Goal: Information Seeking & Learning: Find specific fact

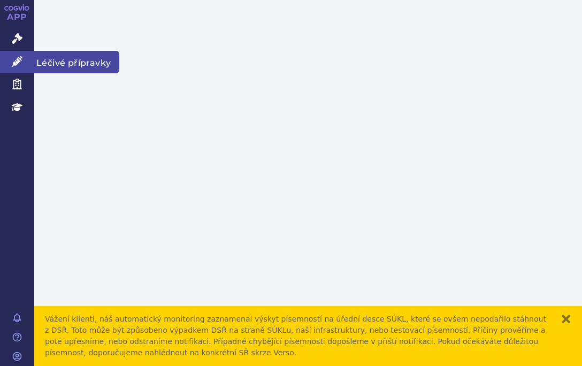
click at [24, 55] on link "Léčivé přípravky" at bounding box center [17, 62] width 34 height 22
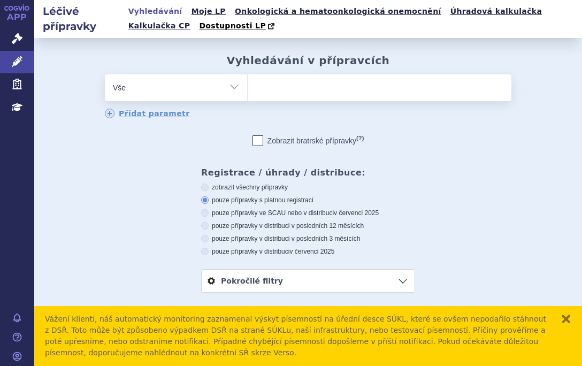
click at [284, 92] on ul at bounding box center [380, 85] width 264 height 22
click at [248, 92] on select at bounding box center [247, 87] width 1 height 27
type input "ki"
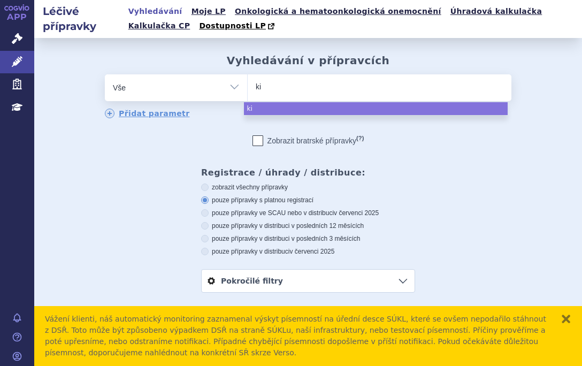
type input "kis"
type input "kisu"
type input "kisun"
type input "kisunla"
select select "kisunla"
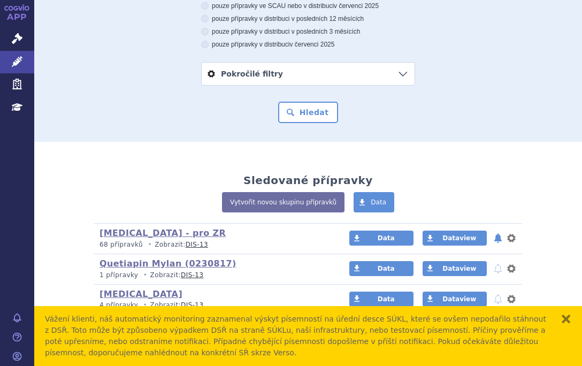
scroll to position [214, 0]
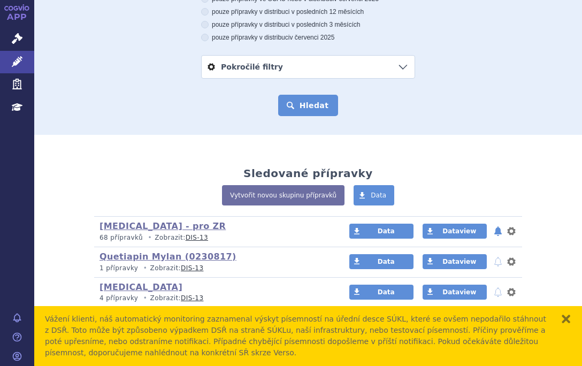
click at [302, 109] on button "Hledat" at bounding box center [308, 105] width 60 height 21
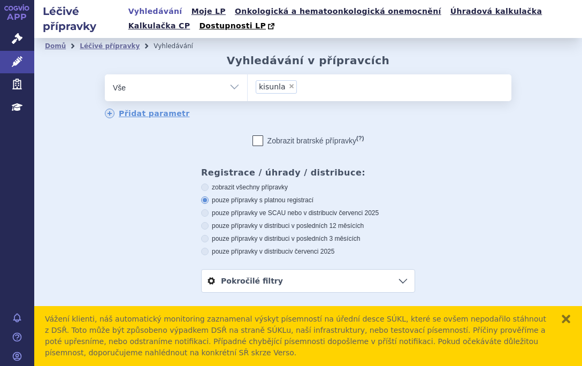
click at [564, 317] on button "zavřít" at bounding box center [565, 318] width 11 height 11
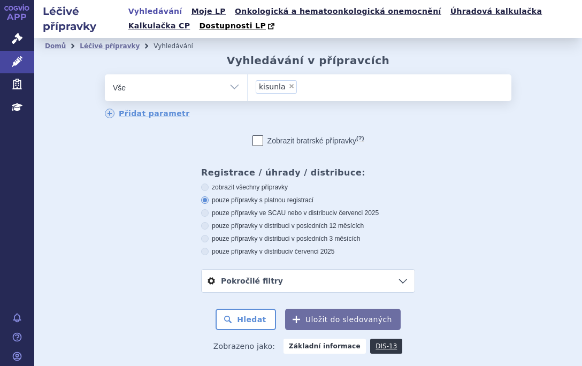
click at [236, 90] on select "Vše Přípravek/SUKL kód MAH VPOIS ATC/Aktivní látka Léková forma Síla" at bounding box center [176, 86] width 142 height 24
click at [468, 218] on div "odstranit Vše Přípravek/SUKL kód MAH VPOIS ATC/Aktivní látka" at bounding box center [308, 183] width 526 height 218
click at [201, 185] on icon at bounding box center [204, 186] width 7 height 7
click at [202, 185] on input "zobrazit všechny přípravky" at bounding box center [205, 188] width 7 height 7
radio input "true"
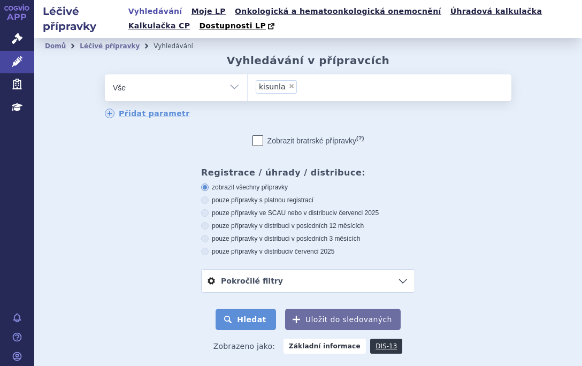
click at [238, 315] on button "Hledat" at bounding box center [245, 319] width 60 height 21
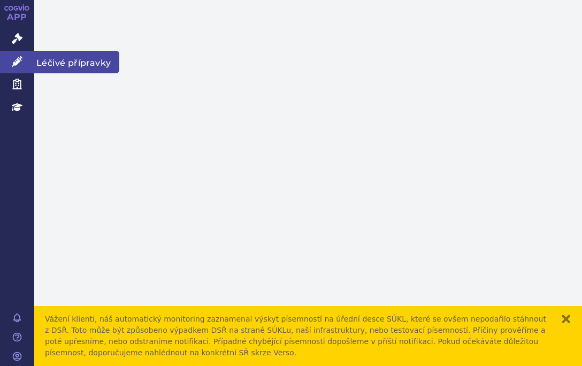
click at [19, 59] on icon at bounding box center [17, 61] width 11 height 11
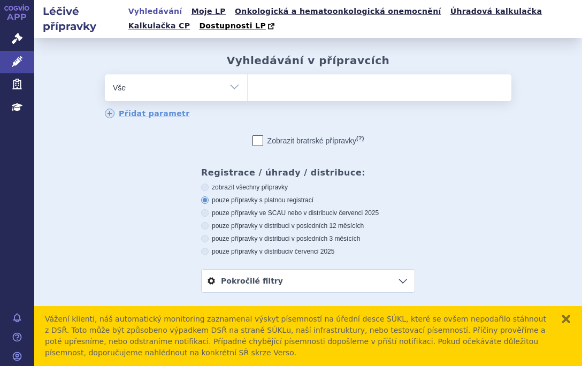
click at [270, 81] on ul at bounding box center [380, 85] width 264 height 22
click at [248, 81] on select at bounding box center [247, 87] width 1 height 27
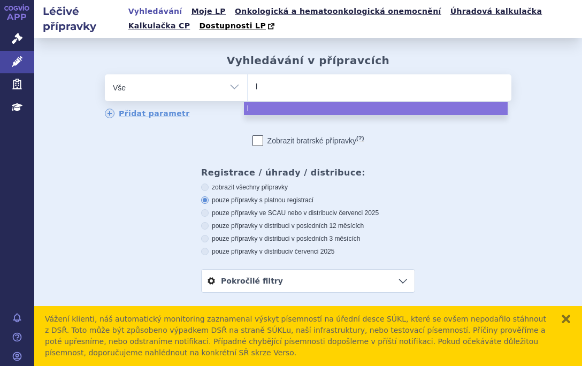
type input "le"
type input "leq"
type input "leqe"
type input "leqem"
type input "leqemb"
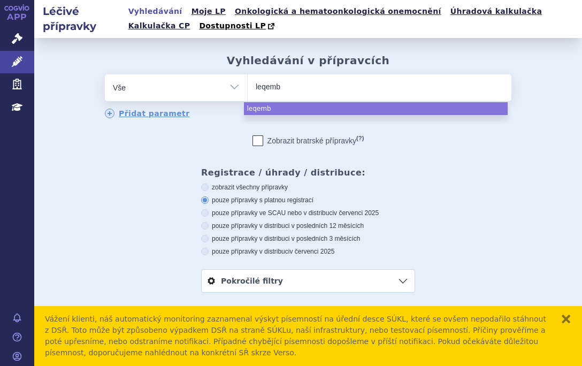
type input "leqembi"
type input "leqembi s"
type input "leqembi sp"
type input "leqembi spc"
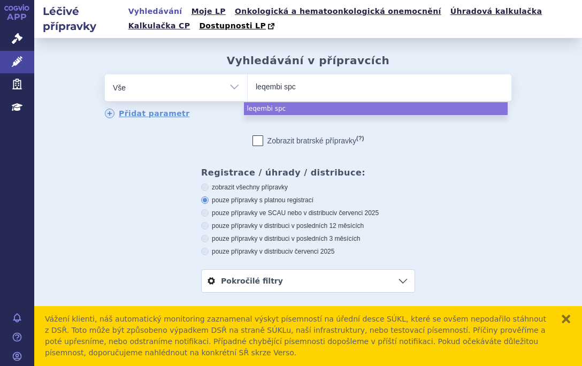
select select "leqembi spc"
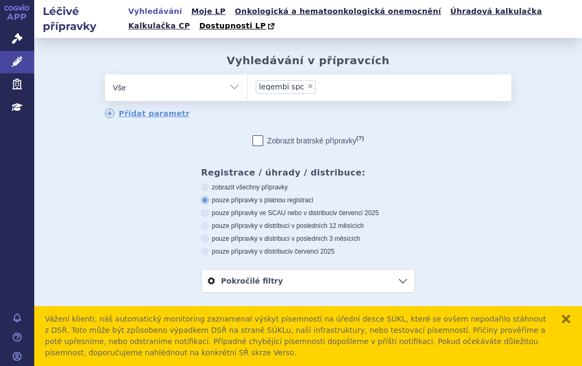
type input "leqembi spc"
select select
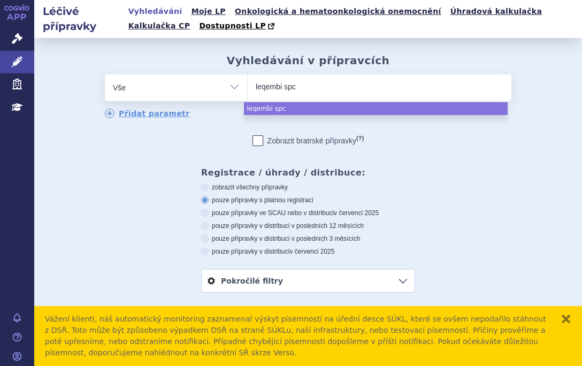
type input "leqembi sp"
type input "leqembi"
select select "leqembi"
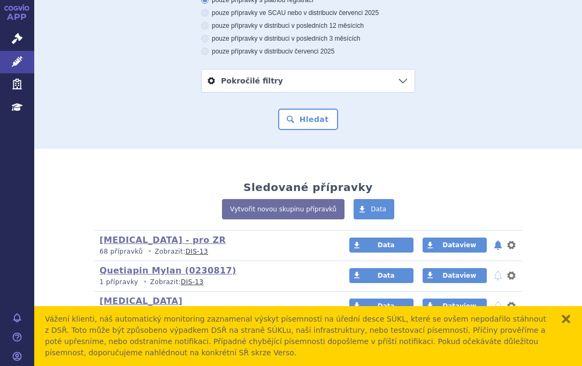
scroll to position [214, 0]
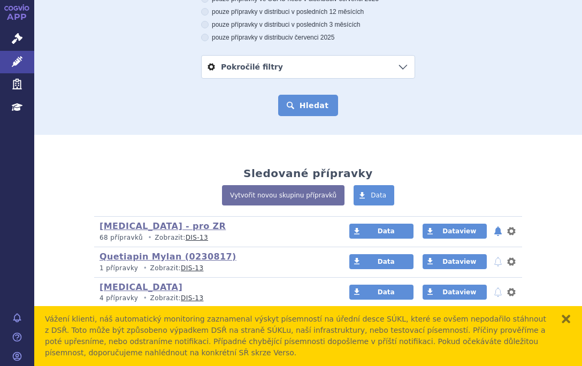
click at [301, 105] on button "Hledat" at bounding box center [308, 105] width 60 height 21
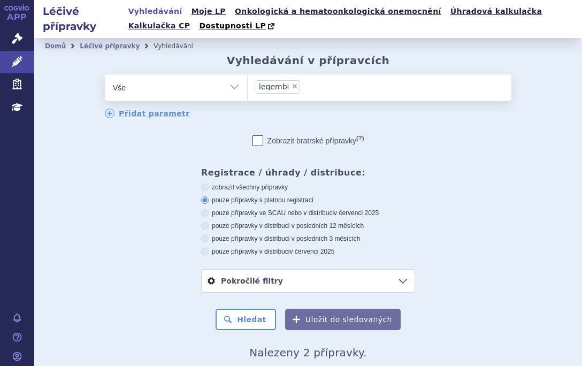
scroll to position [175, 0]
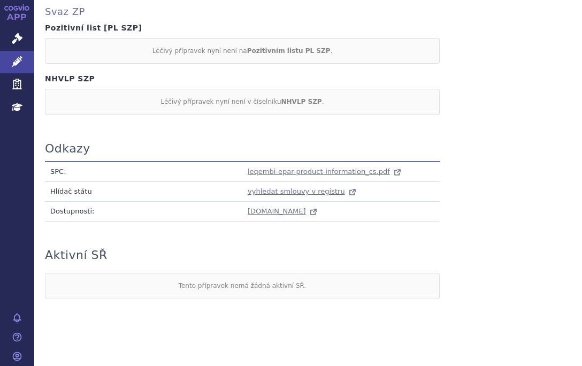
scroll to position [608, 0]
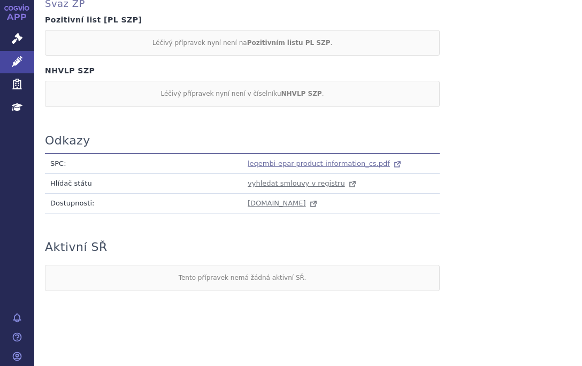
click at [306, 159] on span "leqembi-epar-product-information_cs.pdf" at bounding box center [319, 163] width 142 height 8
